Goal: Obtain resource: Obtain resource

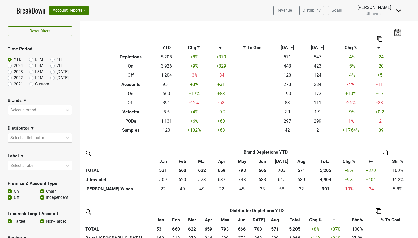
click at [396, 12] on img at bounding box center [399, 11] width 6 height 6
click at [393, 35] on link "Logout" at bounding box center [381, 37] width 40 height 8
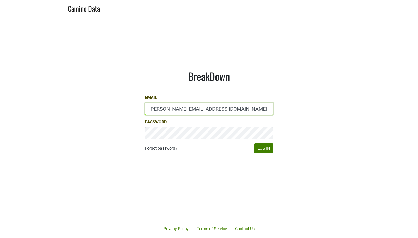
click at [183, 103] on input "anne@poewines.com" at bounding box center [209, 109] width 128 height 12
type input "anne@mommenpop.com"
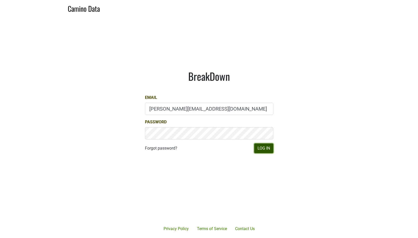
click at [263, 150] on button "Log In" at bounding box center [263, 148] width 19 height 10
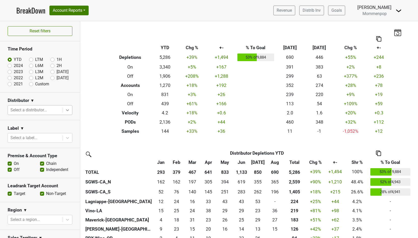
click at [66, 110] on icon at bounding box center [67, 110] width 3 height 2
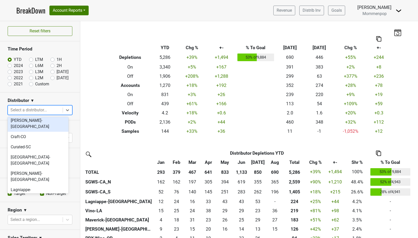
scroll to position [53, 0]
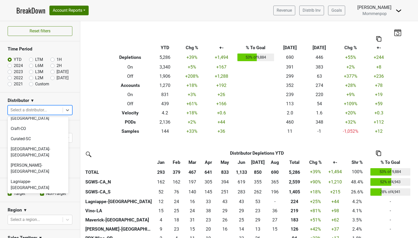
click at [36, 213] on div "Maverick-[GEOGRAPHIC_DATA]" at bounding box center [38, 221] width 61 height 16
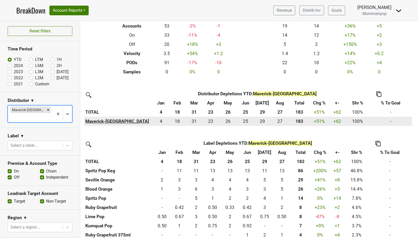
scroll to position [82, 0]
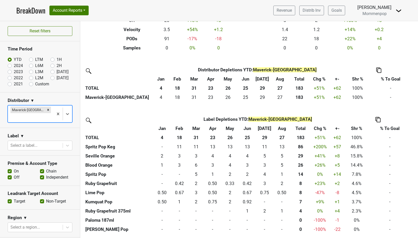
click at [334, 115] on th "Label Depletions YTD : Maverick-TX" at bounding box center [258, 119] width 174 height 9
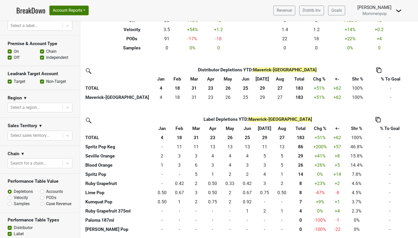
scroll to position [165, 0]
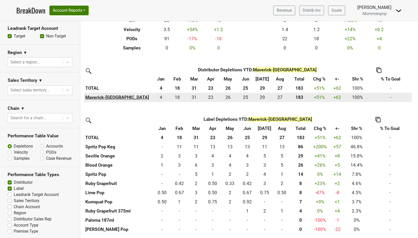
click at [100, 96] on th "Maverick-[GEOGRAPHIC_DATA]" at bounding box center [118, 97] width 69 height 9
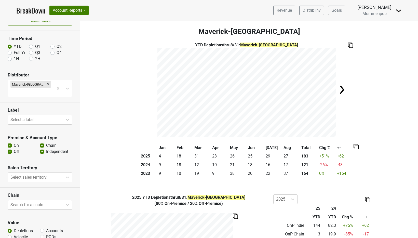
scroll to position [30, 0]
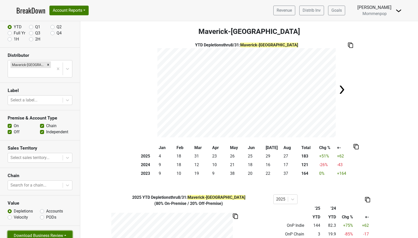
click at [47, 231] on button "Download Business Review" at bounding box center [40, 236] width 65 height 10
click at [52, 204] on link "2 Page Business Review" at bounding box center [36, 208] width 56 height 8
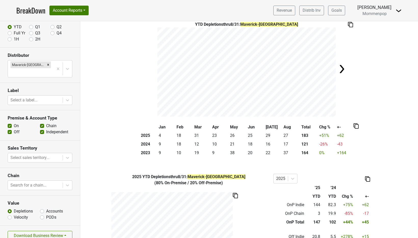
scroll to position [0, 0]
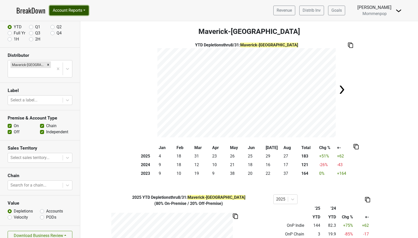
click at [77, 12] on button "Account Reports" at bounding box center [68, 11] width 39 height 10
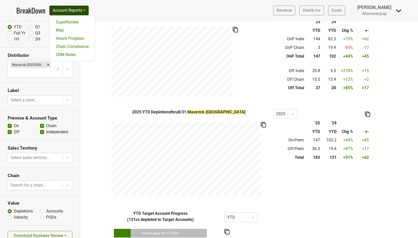
scroll to position [129, 0]
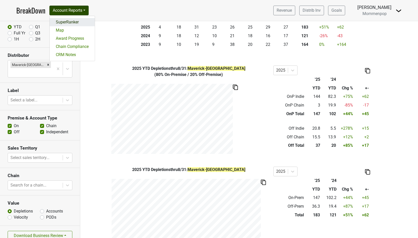
click at [66, 21] on link "SuperRanker" at bounding box center [72, 22] width 45 height 8
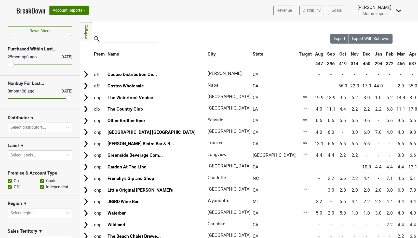
click at [68, 122] on div "Distributor ▼" at bounding box center [40, 119] width 65 height 8
click at [65, 128] on icon at bounding box center [67, 127] width 5 height 5
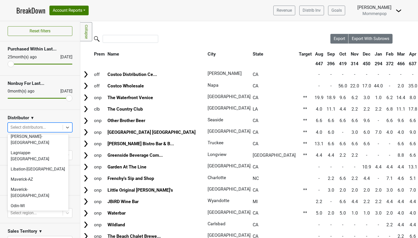
scroll to position [99, 0]
click at [39, 185] on div "Maverick-[GEOGRAPHIC_DATA]" at bounding box center [38, 193] width 61 height 16
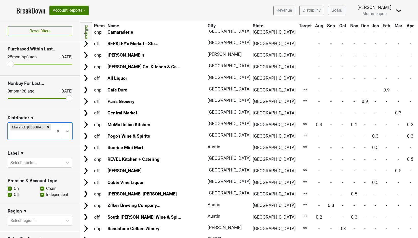
scroll to position [467, 0]
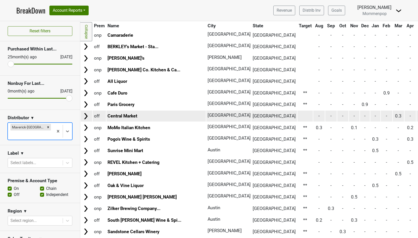
click at [87, 117] on img at bounding box center [86, 116] width 8 height 8
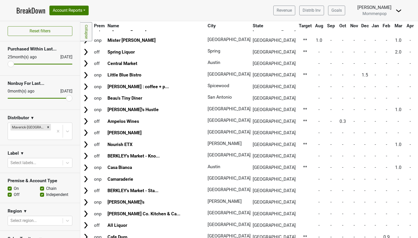
scroll to position [318, 0]
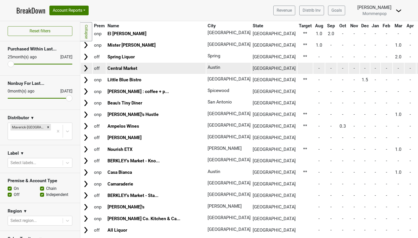
click at [84, 67] on img at bounding box center [86, 68] width 8 height 8
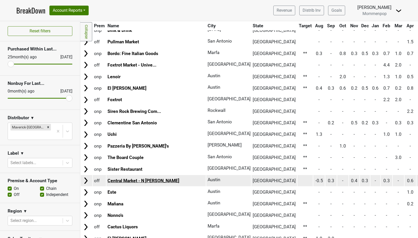
scroll to position [206, 0]
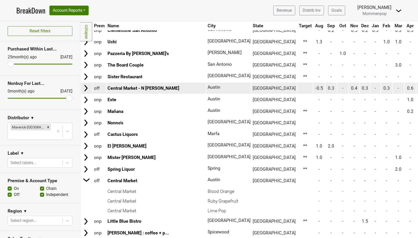
click at [86, 88] on img at bounding box center [86, 88] width 8 height 8
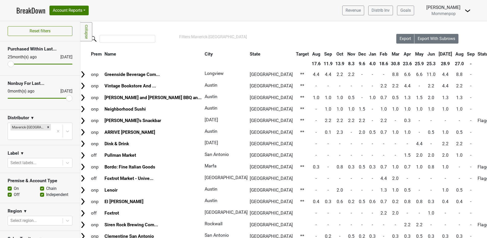
scroll to position [0, 0]
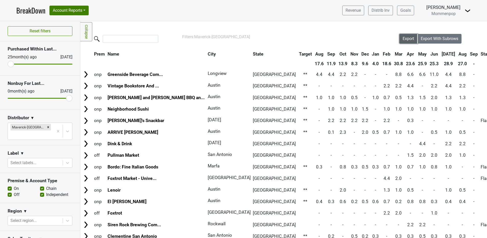
click at [406, 40] on span "Export" at bounding box center [407, 38] width 11 height 5
